Goal: Task Accomplishment & Management: Manage account settings

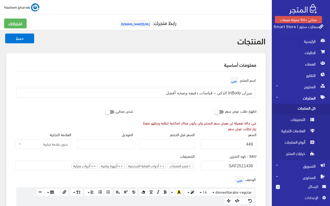
select select "28"
select select
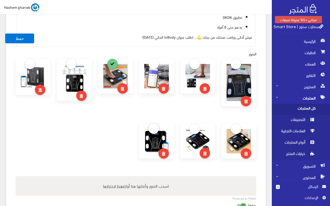
scroll to position [310, 0]
click at [236, 129] on link at bounding box center [235, 129] width 10 height 10
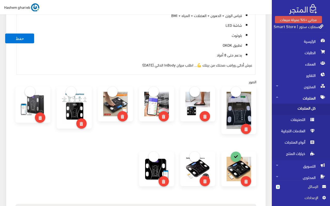
scroll to position [155, 0]
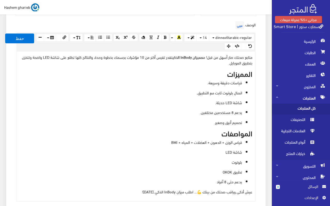
click at [143, 107] on ul "قياسات دقيقة وسريعة. اتصال بلوتوث ثابت مع التطبيق. شاشة LED حديثة. يدعم 8 مستخد…" at bounding box center [135, 102] width 233 height 45
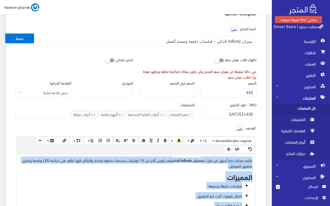
scroll to position [26, 0]
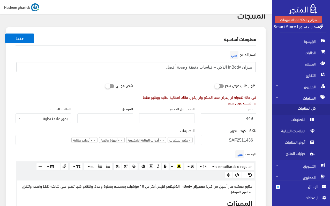
drag, startPoint x: 160, startPoint y: 65, endPoint x: 256, endPoint y: 68, distance: 96.9
click at [256, 68] on div "اسم المنتج عربي ميزان InBody الذكي – قياسات دقيقة وصحة أفضل" at bounding box center [135, 63] width 247 height 26
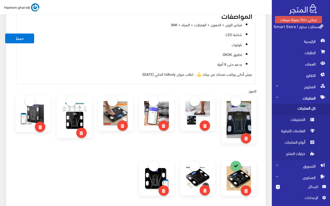
scroll to position [284, 0]
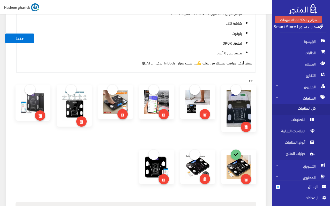
click at [193, 38] on ul "قياس الوزن + الدهون + العضلات + المياه + BMI شاشة LED بلوتوث تطبيق OKOK يدعم حت…" at bounding box center [135, 32] width 233 height 45
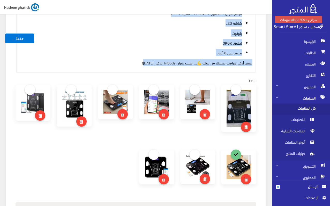
copy div "متابع صحتك صار أسهل من قبل! مع ميزان InBody الذكي تقدر تقيس أكتر من 10 مؤشرات ب…"
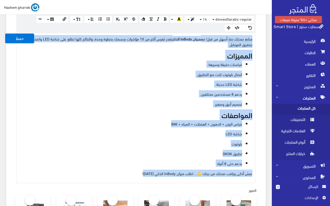
scroll to position [103, 0]
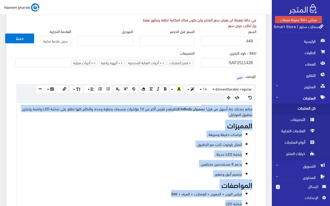
paste div
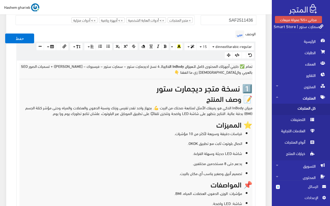
scroll to position [144, 0]
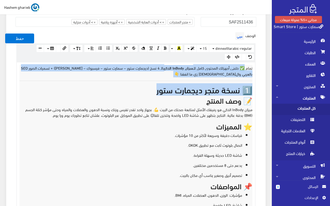
drag, startPoint x: 183, startPoint y: 80, endPoint x: 277, endPoint y: 62, distance: 95.0
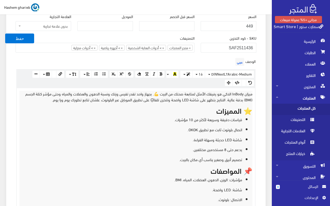
scroll to position [247, 0]
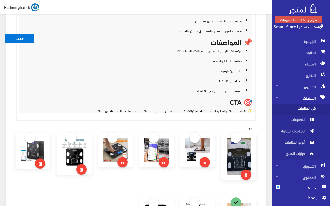
click at [170, 69] on p "الاتصال: بلوتوث." at bounding box center [130, 71] width 222 height 6
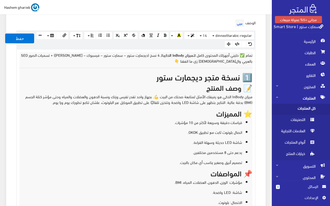
scroll to position [196, 0]
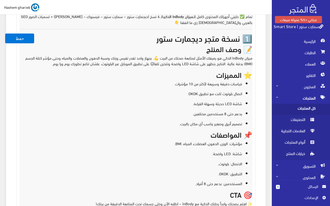
click at [193, 88] on ul "قياسات دقيقة وسريعة لأكثر من 10 مؤشرات. اتصال بلوتوث ثابت مع تطبيق OKOK. شاشة L…" at bounding box center [135, 104] width 233 height 46
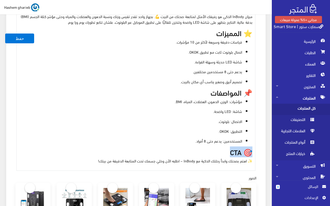
drag, startPoint x: 225, startPoint y: 151, endPoint x: 250, endPoint y: 153, distance: 25.7
click at [250, 153] on h3 "🎯 CTA" at bounding box center [135, 152] width 233 height 8
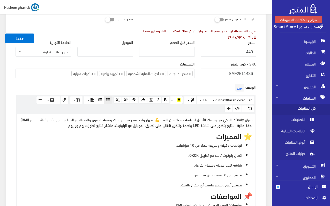
scroll to position [0, 0]
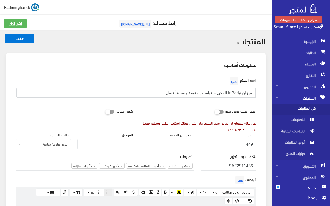
click at [138, 92] on input "ميزان InBody الذكي – قياسات دقيقة وصحة أفضل" at bounding box center [135, 93] width 239 height 10
paste input "هو رفيقك الأمثل لمتابعة صحتك من البيت 💪. بجهاز واحد تقدر تقيس وزنك ونسبة الدهون…"
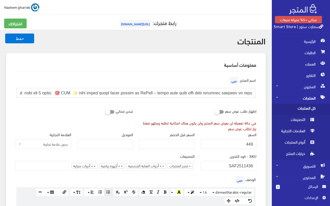
scroll to position [0, -1060]
type input "ميزان InBody الذكي هو رفيقك الأمثل لمتابعة صحتك من البيت 💪. بجهاز واحد تقدر تقي…"
click at [175, 92] on input "text" at bounding box center [135, 93] width 239 height 10
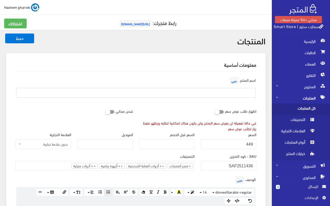
paste input "ميزان InBody الذكي لقياسات الجسم | متابعة صحية دقيقة من المنزل"
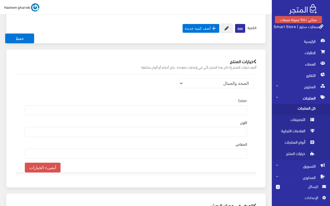
scroll to position [608, 0]
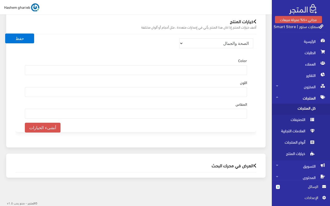
type input "ميزان InBody الذكي لقياسات الجسم | متابعة صحية دقيقة من المنزل"
click at [233, 168] on h2 "العرض في محرك البحث" at bounding box center [135, 165] width 240 height 5
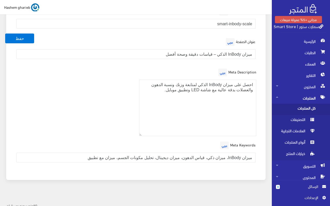
scroll to position [781, 0]
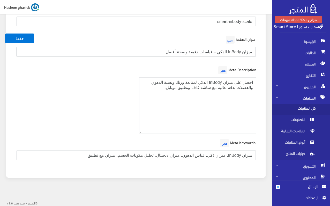
click at [154, 54] on input "ميزان InBody الذكي – قياسات دقيقة وصحة أفضل" at bounding box center [135, 52] width 239 height 10
paste input "لقياسات الجسم | متابعة صحية دقيقة من المنز"
type input "ميزان InBody الذكي لقياسات الجسم | متابعة صحية دقيقة من المنزل"
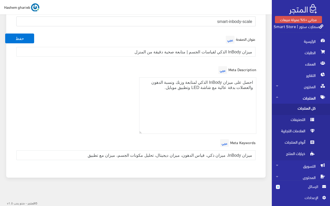
click at [217, 23] on input "smart-inbody-scale" at bounding box center [135, 22] width 239 height 10
paste input "ميزان InBody الذكي لقياسات الجسم"
click at [242, 26] on div "URL and handle عربي ميزان InBody الذكي لقياسات الجسم" at bounding box center [135, 17] width 247 height 26
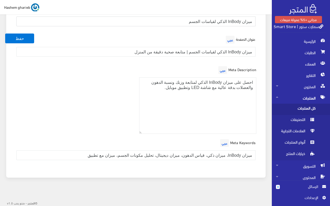
click at [242, 21] on input "ميزان InBody الذكي لقياسات الجسم" at bounding box center [135, 22] width 239 height 10
click at [228, 23] on input "ميزان-InBody الذكي لقياسات الجسم" at bounding box center [135, 22] width 239 height 10
click at [216, 21] on input "ميزان-InBody-الذكي لقياسات الجسم" at bounding box center [135, 22] width 239 height 10
click at [201, 21] on input "ميزان-InBody-الذكي-لقياسات الجسم" at bounding box center [135, 22] width 239 height 10
type input "ميزان-InBody-الذكي-لقياسات-الجسم"
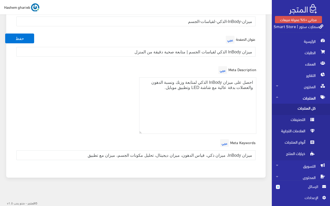
click at [262, 62] on div "العرض في محرك البحث URL and handle عربي ميزان-InBody-الذكي-لقياسات-الجسم عنوان …" at bounding box center [135, 79] width 259 height 197
drag, startPoint x: 118, startPoint y: 52, endPoint x: 274, endPoint y: 54, distance: 156.2
paste input "| قياسات دقيقة + تطبيق OKOK"
type input "ميزان InBody الذكي | قياسات دقيقة + تطبيق OKOK"
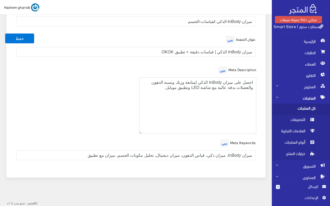
click at [159, 97] on textarea "احصل على ميزان InBody الذكي لمتابعة وزنك ونسبة الدهون والعضلات بدقة عالية مع شا…" at bounding box center [197, 105] width 117 height 57
paste textarea "ترِ ميزان InBody الذكي مع شاشة LED وبلوتوث، يقيس الوزن والدهون والعضلات وBMI. ن…"
type textarea "اشترِ ميزان InBody الذكي مع شاشة LED وبلوتوث، يقيس الوزن والدهون والعضلات وBMI.…"
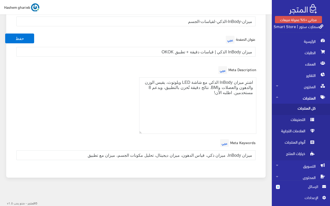
click at [105, 134] on div "Meta Description عربي احصل على ميزان InBody الذكي لمتابعة وزنك ونسبة الدهون وال…" at bounding box center [135, 101] width 247 height 73
click at [68, 159] on input "ميزان InBody، ميزان ذكي، قياس الدهون، ميزان ديجيتال، تحليل مكونات الجسم، ميزان …" at bounding box center [135, 156] width 239 height 10
paste input "ات الجسم، متابعة الوزن، BMI، جهاز تحليل الدهون"
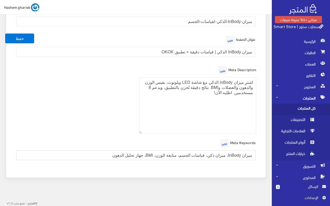
type input "ميزان InBody، ميزان ذكي، قياسات الجسم، متابعة الوزن، BMI، جهاز تحليل الدهون"
click at [123, 118] on div "Meta Description عربي احصل على ميزان InBody الذكي لمتابعة وزنك ونسبة الدهون وال…" at bounding box center [135, 101] width 247 height 73
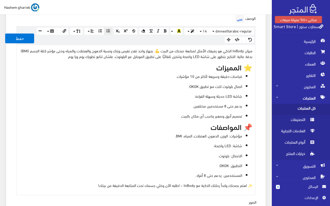
scroll to position [161, 0]
drag, startPoint x: 240, startPoint y: 127, endPoint x: 259, endPoint y: 126, distance: 19.4
click at [259, 127] on div "الوصف عربي × Insert Image Select from files Image URL Insert Image × Insert Lin…" at bounding box center [135, 105] width 247 height 182
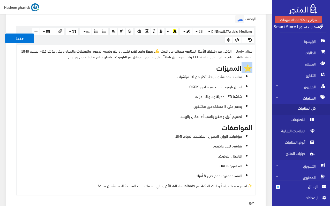
drag, startPoint x: 240, startPoint y: 68, endPoint x: 256, endPoint y: 68, distance: 15.8
click at [256, 68] on div "الوصف عربي × Insert Image Select from files Image URL Insert Image × Insert Lin…" at bounding box center [135, 105] width 247 height 182
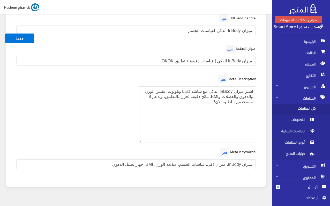
scroll to position [781, 0]
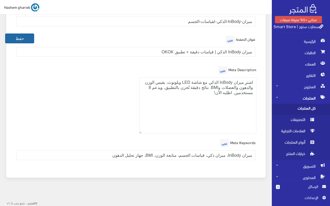
click at [19, 35] on button "حفظ" at bounding box center [19, 39] width 29 height 10
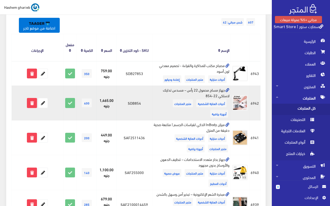
scroll to position [155, 0]
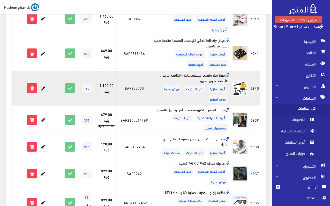
click at [43, 88] on icon at bounding box center [42, 88] width 9 height 9
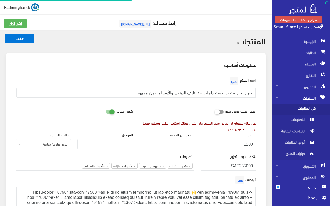
select select "33"
select select
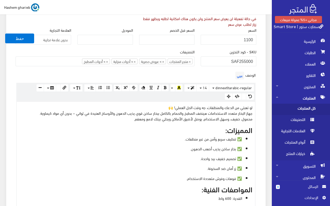
scroll to position [129, 0]
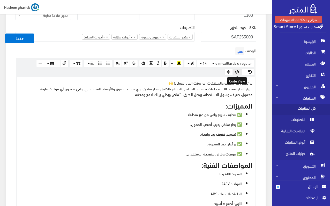
click at [238, 71] on icon "button" at bounding box center [236, 72] width 5 height 4
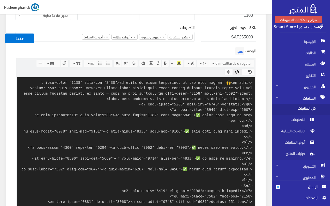
scroll to position [300, 0]
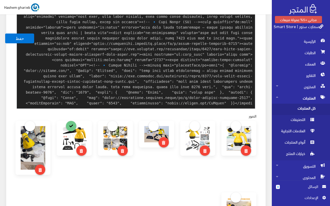
click at [133, 103] on textarea at bounding box center [136, 7] width 238 height 202
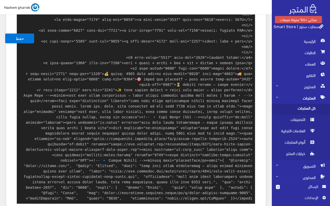
scroll to position [197, 0]
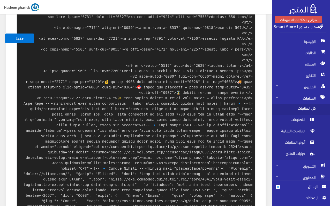
click at [146, 81] on textarea at bounding box center [136, 111] width 238 height 202
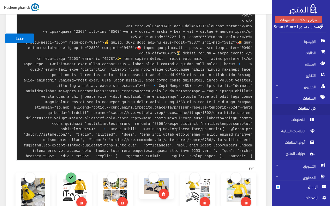
scroll to position [117, 0]
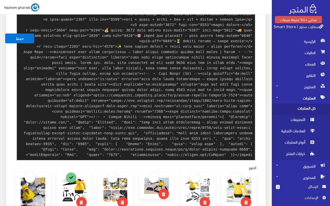
click at [142, 63] on textarea at bounding box center [136, 59] width 238 height 202
type textarea "<p data-start="1741" data-end="2005">لو تعبتي من الدعك والمنظفات، جه وقت الحل ا…"
click at [261, 56] on div "معلومات أساسية اسم المنتج عربي جهاز بخار متعدد الاستخدامات – تنظيف الدهون والأو…" at bounding box center [135, 113] width 259 height 617
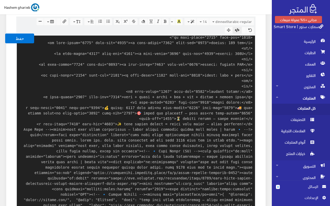
scroll to position [145, 0]
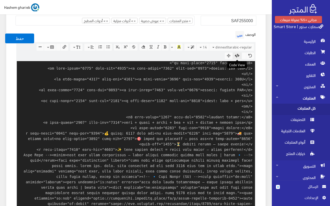
click at [238, 53] on button "button" at bounding box center [236, 55] width 9 height 7
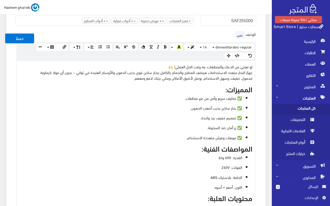
click at [259, 88] on div "الوصف عربي × Insert Image Select from files Image URL Insert Image × Insert Lin…" at bounding box center [135, 147] width 247 height 234
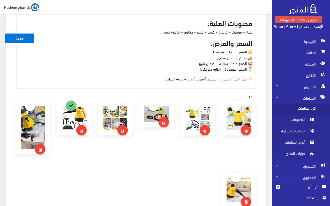
scroll to position [326, 0]
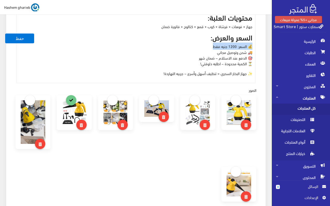
drag, startPoint x: 209, startPoint y: 45, endPoint x: 251, endPoint y: 46, distance: 42.6
click at [251, 46] on p "💰 السعر: 1200 جنيه فقط 🚚 شحن وتوصيل مجاني 🎯 الدفع عند الاستلام – ضمان شهر ⏳ الك…" at bounding box center [135, 54] width 233 height 23
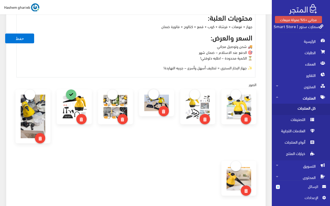
click at [155, 96] on link at bounding box center [153, 94] width 10 height 10
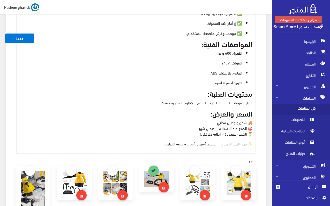
scroll to position [197, 0]
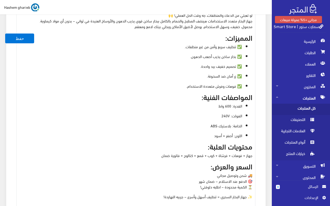
click at [229, 107] on p "القدرة: 600 واط" at bounding box center [130, 106] width 222 height 6
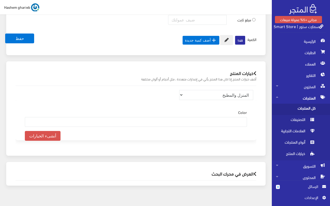
scroll to position [618, 0]
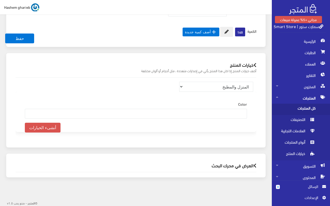
click at [238, 169] on div "العرض في محرك البحث" at bounding box center [135, 165] width 249 height 13
click at [236, 165] on h2 "العرض في محرك البحث" at bounding box center [135, 165] width 240 height 5
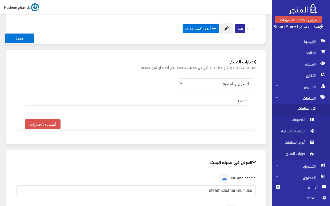
scroll to position [722, 0]
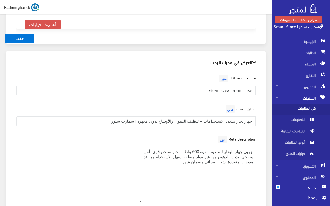
click at [196, 153] on textarea "جربي جهاز البخار للتنظيف بقوة 600 واط – بخار ساخن قوي، آمن وصحي، يذيب الدهون من…" at bounding box center [197, 175] width 117 height 57
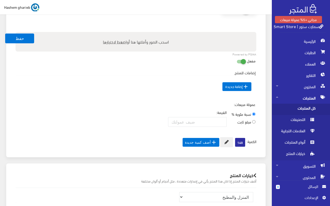
scroll to position [455, 0]
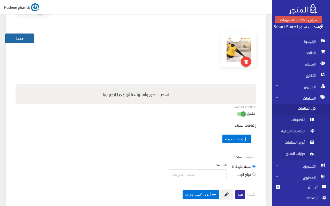
type textarea "جربي جهاز البخار للتنظيف بقوة 700 واط – بخار ساخن قوي، آمن وصحي، يذيب الدهون من…"
click at [18, 37] on button "حفظ" at bounding box center [19, 39] width 29 height 10
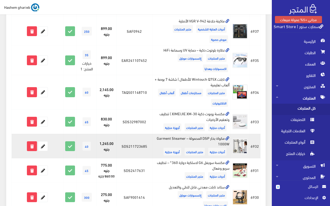
scroll to position [310, 0]
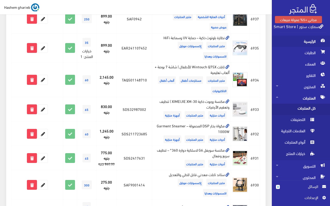
click at [311, 42] on span "الرئيسية" at bounding box center [301, 41] width 50 height 11
